Goal: Task Accomplishment & Management: Use online tool/utility

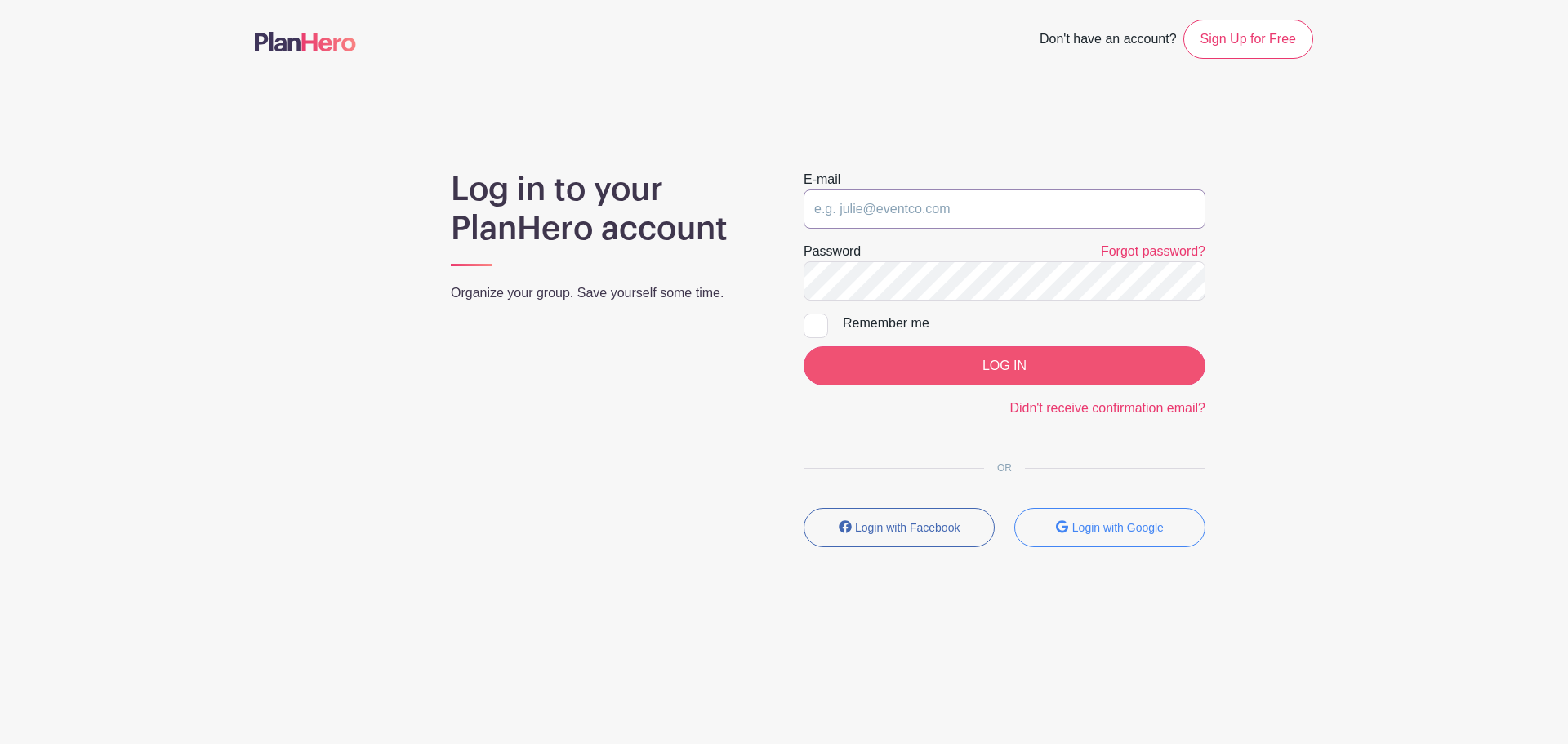
type input "astephens@olachurch.org"
click at [965, 376] on input "LOG IN" at bounding box center [1005, 366] width 402 height 39
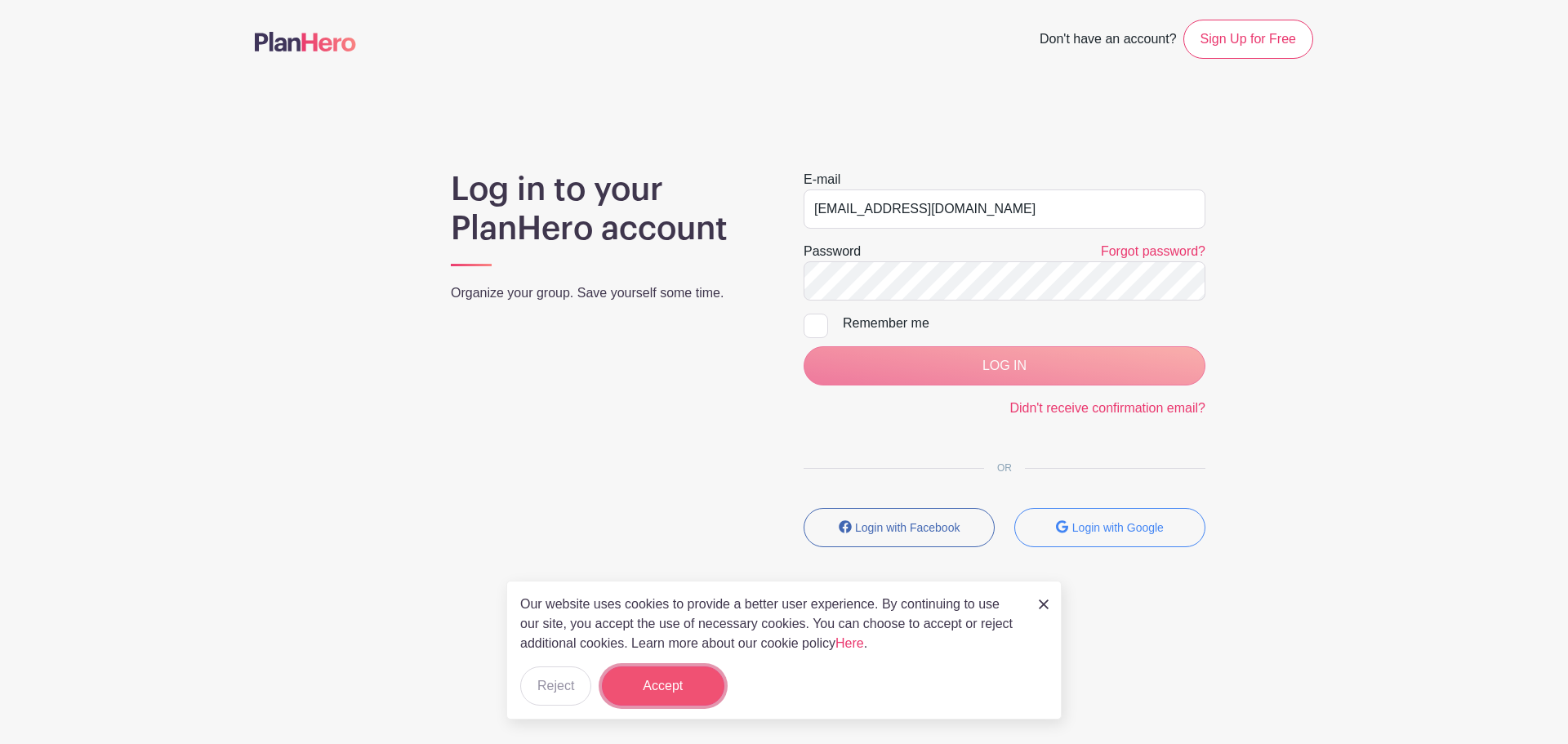
click at [640, 691] on button "Accept" at bounding box center [663, 686] width 123 height 39
click at [677, 676] on form "Accept" at bounding box center [663, 686] width 123 height 39
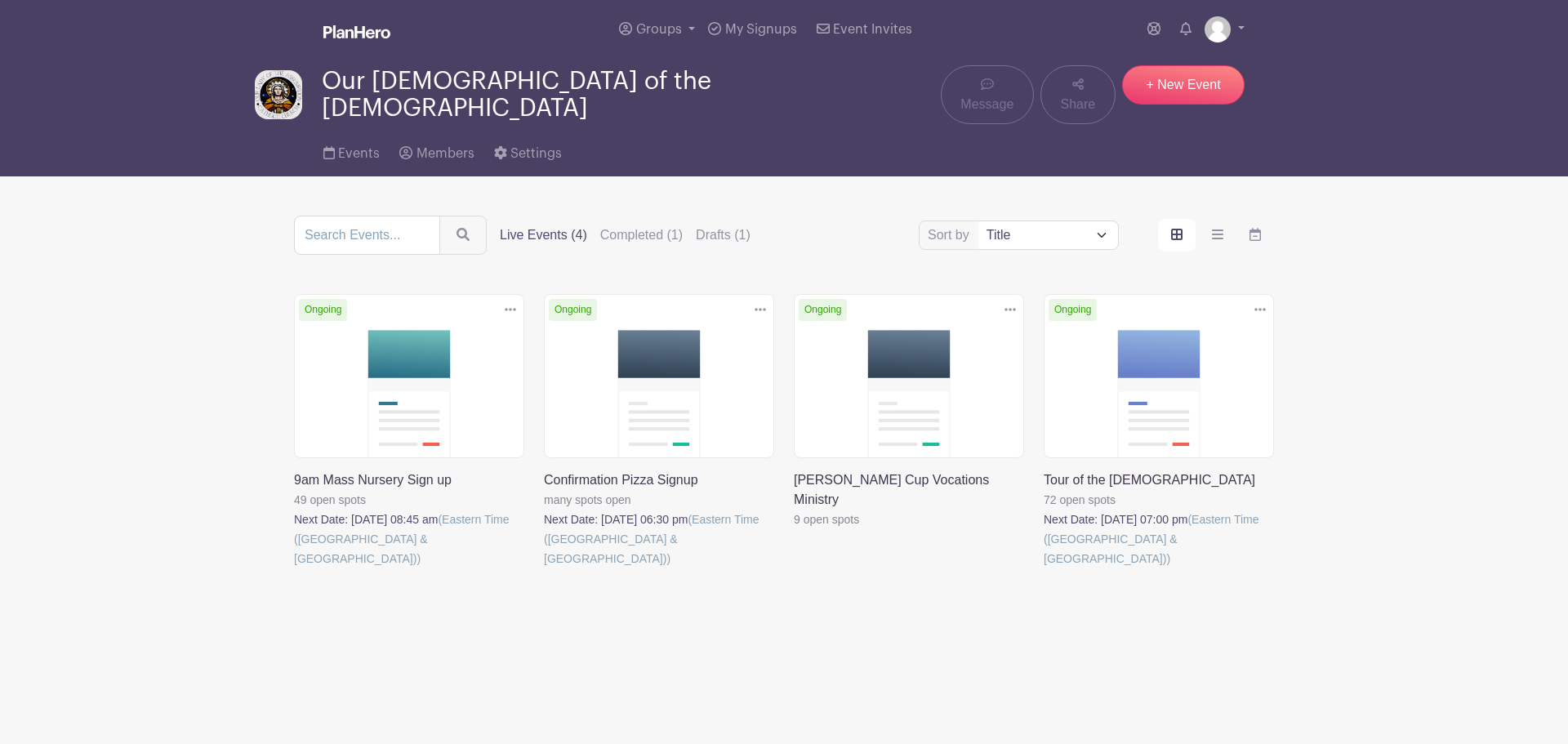
click at [544, 569] on link at bounding box center [544, 569] width 0 height 0
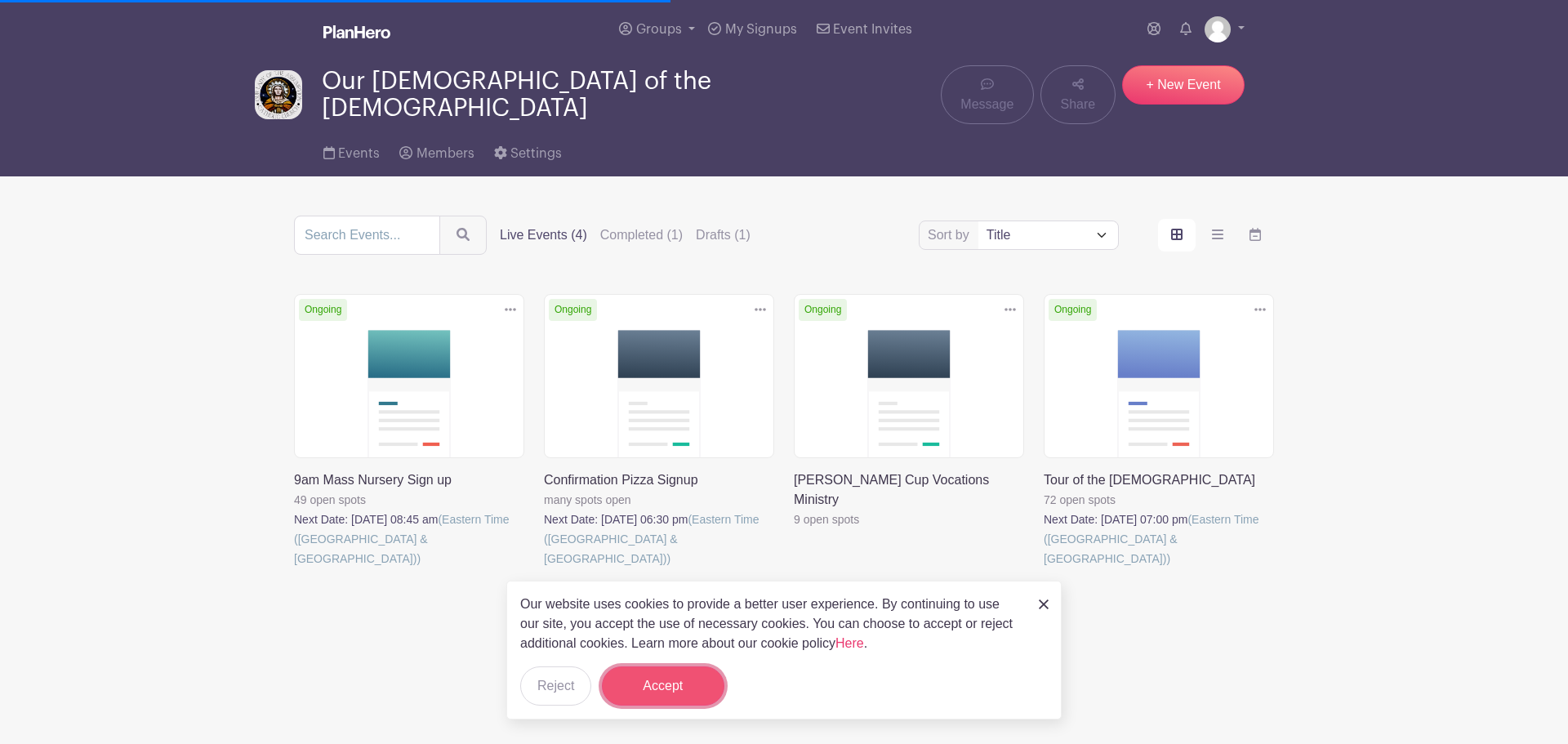
click at [677, 677] on button "Accept" at bounding box center [663, 686] width 123 height 39
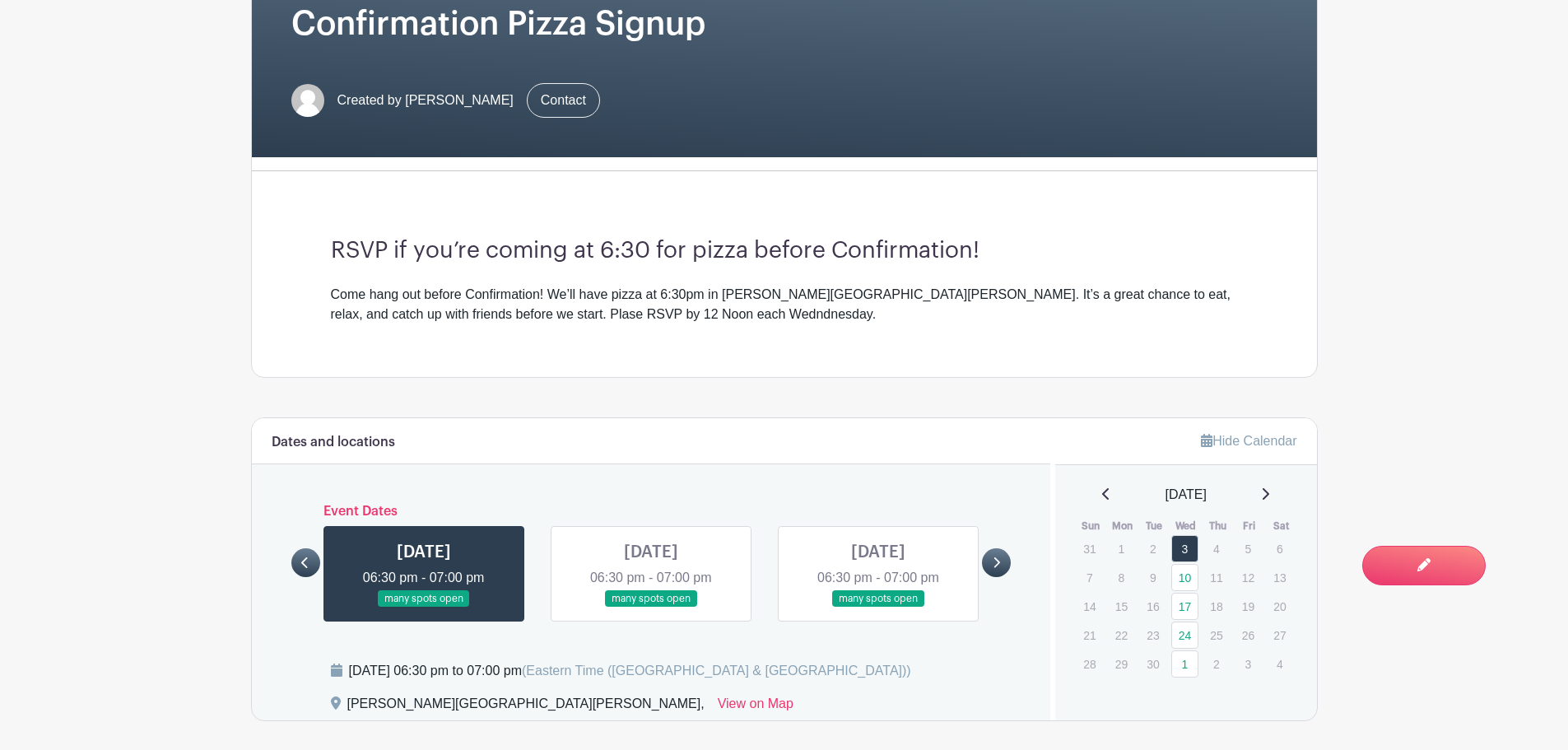
scroll to position [494, 0]
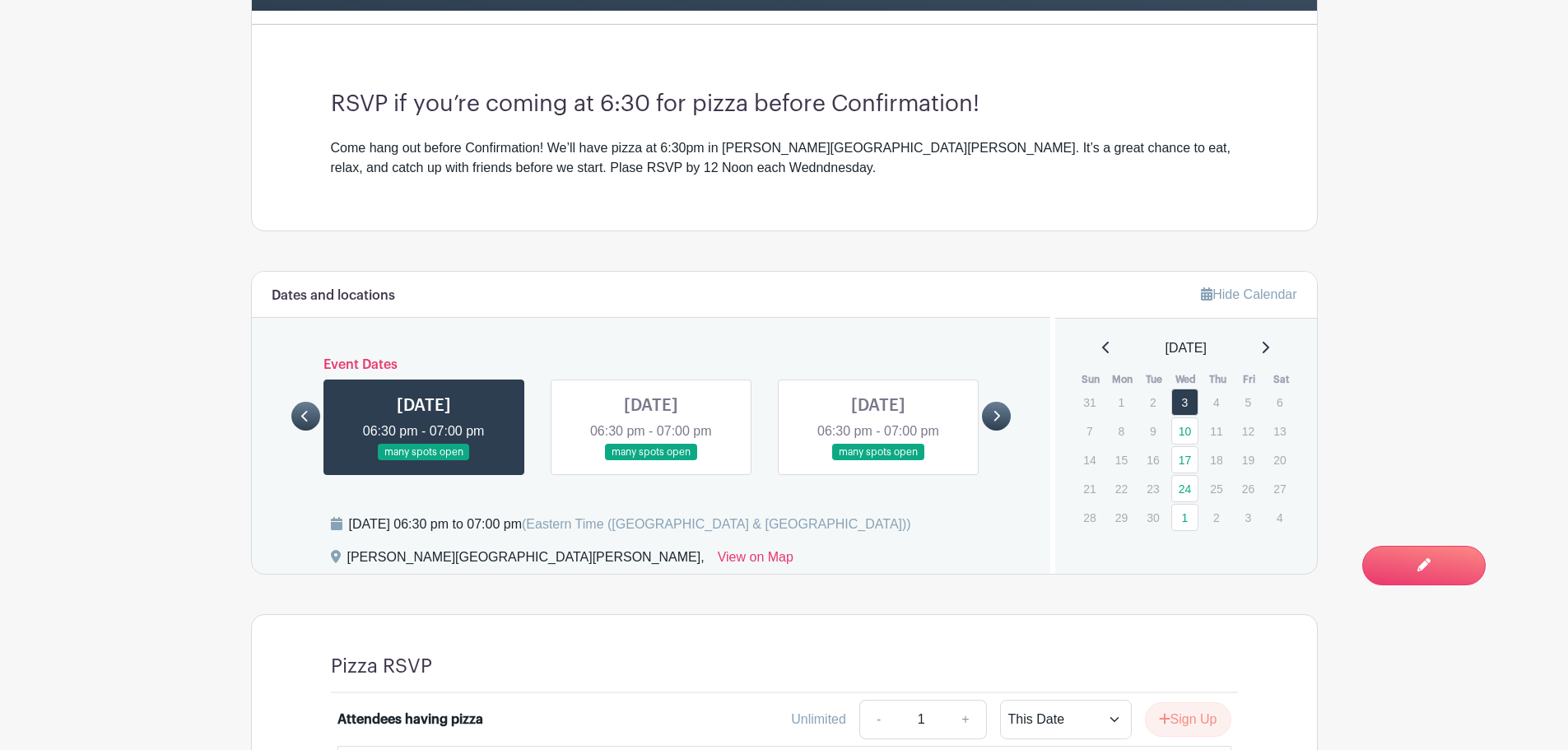
click at [424, 461] on link at bounding box center [424, 461] width 0 height 0
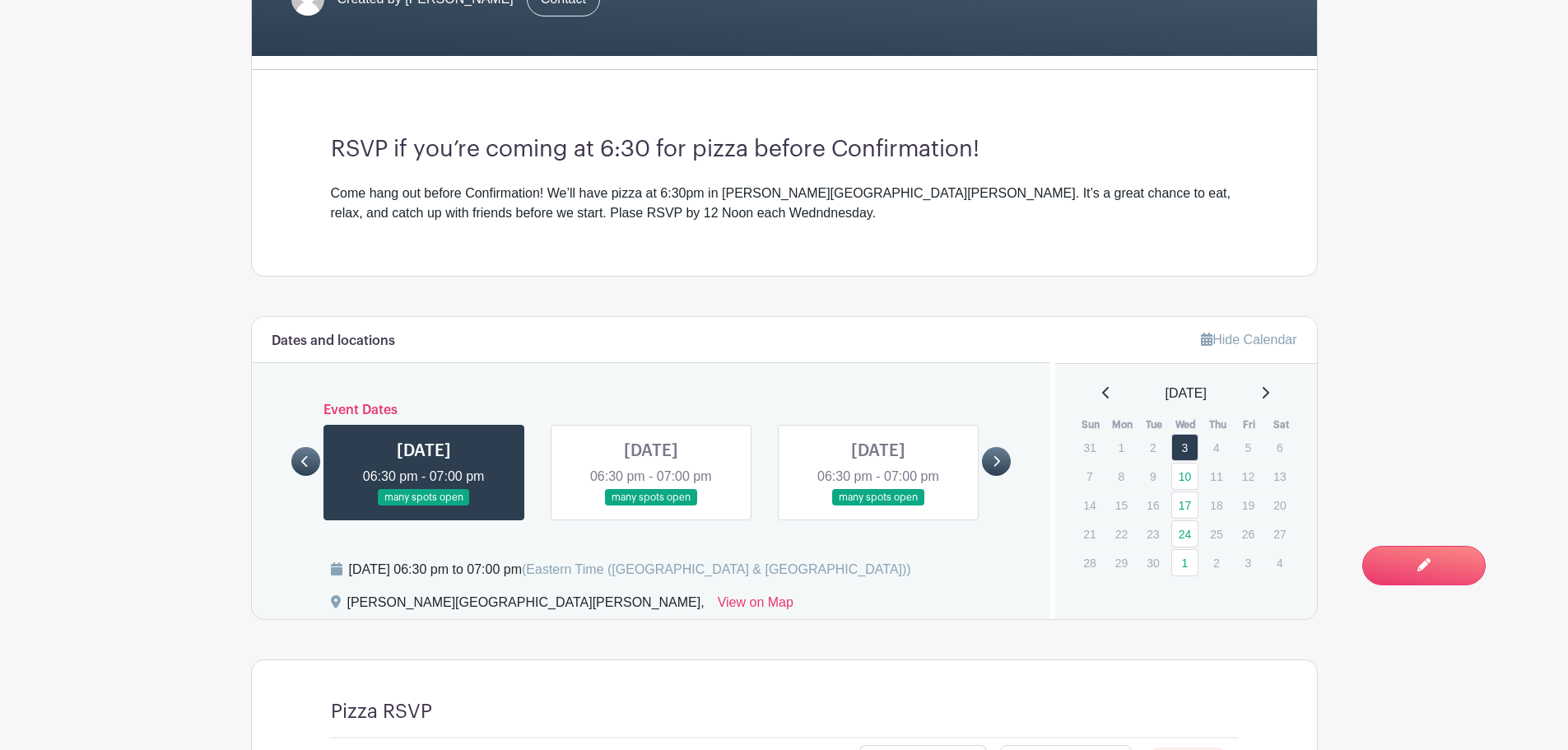
scroll to position [353, 0]
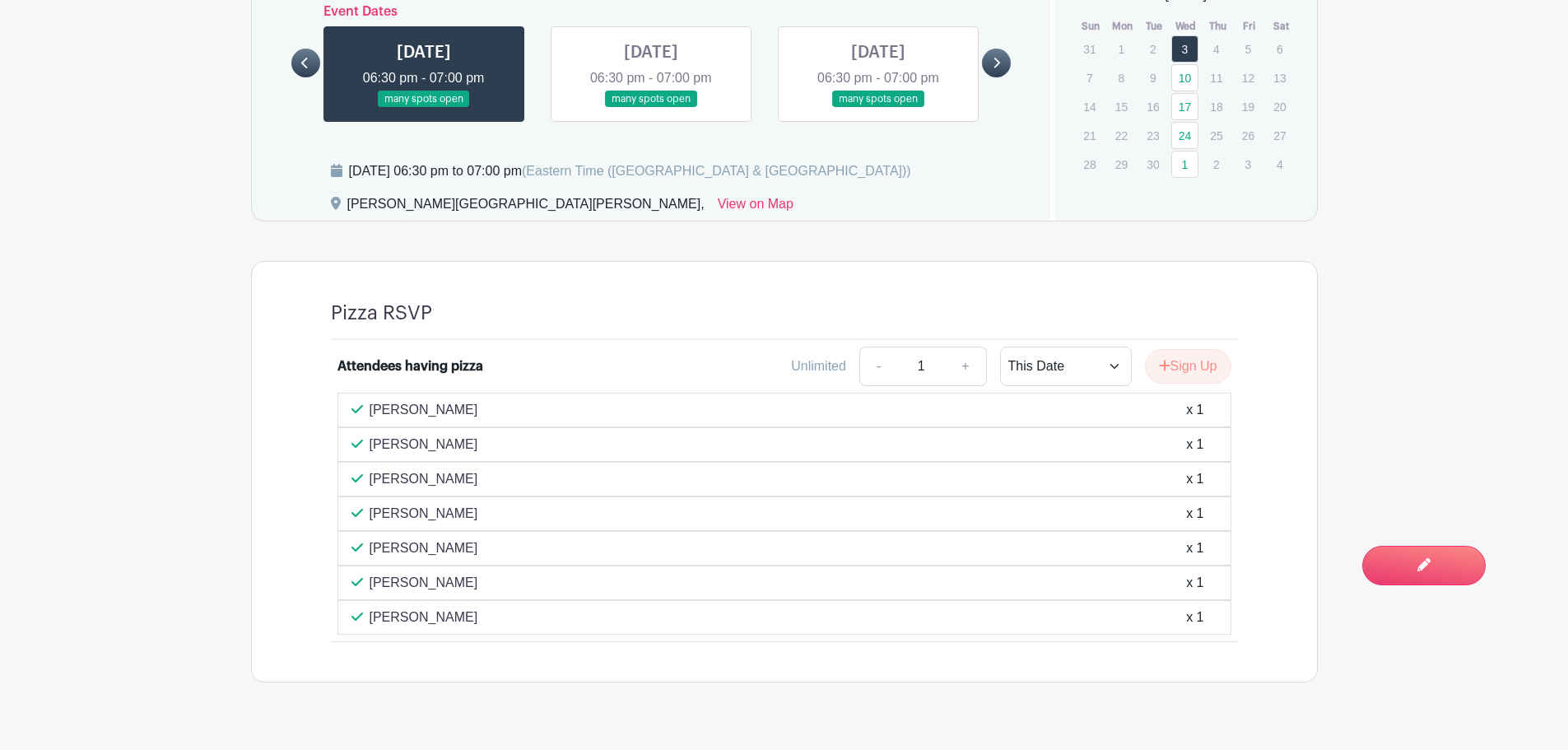
scroll to position [883, 0]
